Goal: Find specific page/section: Find specific page/section

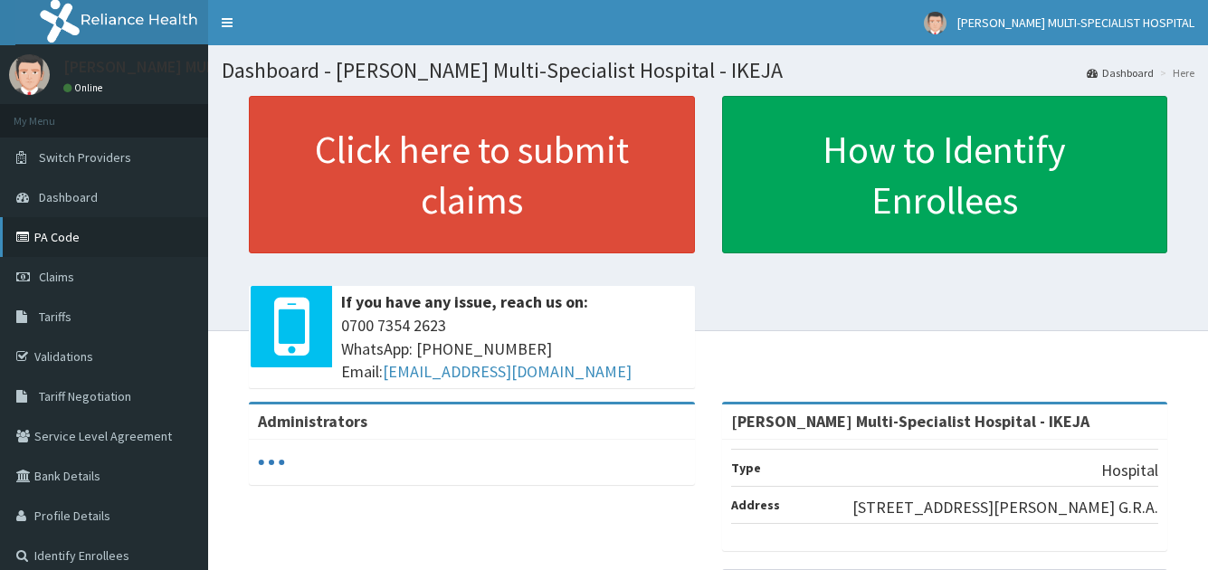
click at [96, 238] on link "PA Code" at bounding box center [104, 237] width 208 height 40
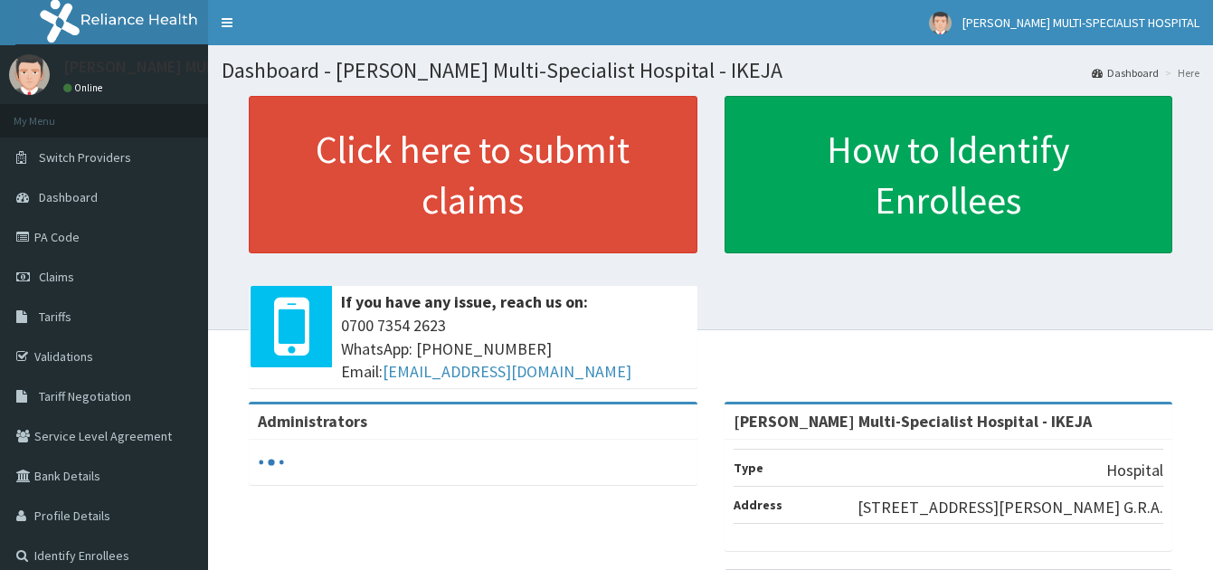
click at [94, 251] on link "PA Code" at bounding box center [104, 237] width 208 height 40
